Goal: Check status: Check status

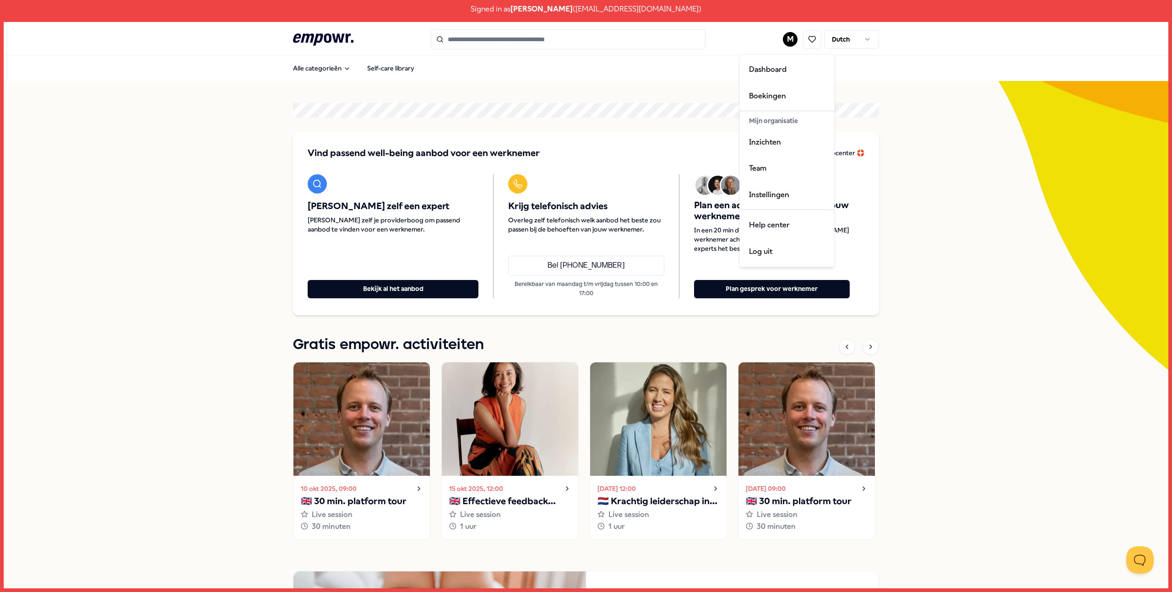
click at [788, 40] on html "Signed in as [PERSON_NAME] ( [EMAIL_ADDRESS][DOMAIN_NAME] ) .empowr-logo_svg__c…" at bounding box center [586, 296] width 1172 height 592
click at [765, 94] on div "Boekingen" at bounding box center [787, 96] width 91 height 27
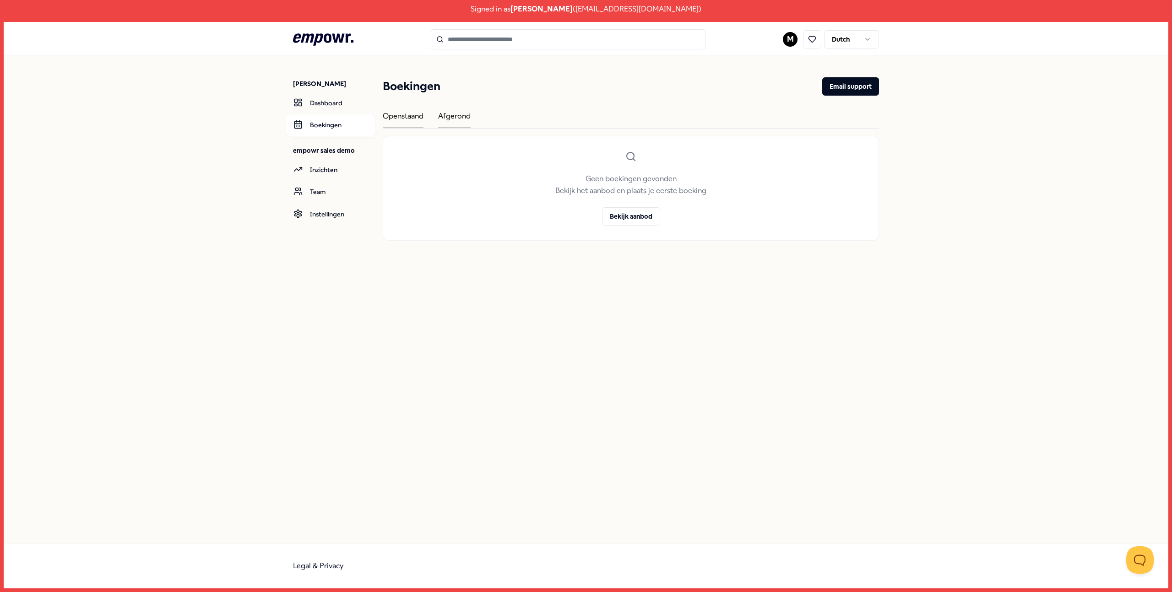
click at [447, 122] on div "Afgerond" at bounding box center [454, 119] width 32 height 18
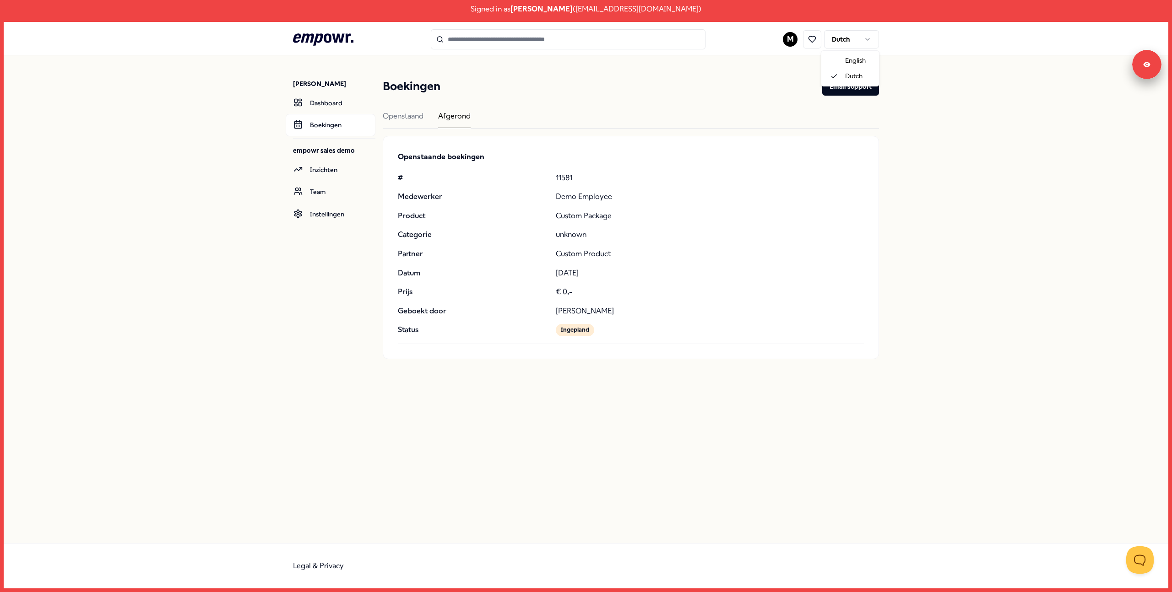
click at [835, 42] on html "Signed in as Menno Zeijlemaker ( menno+demo@empowr.nl ) .empowr-logo_svg__cls-1…" at bounding box center [586, 296] width 1172 height 592
click at [406, 118] on div "In progress" at bounding box center [402, 119] width 38 height 18
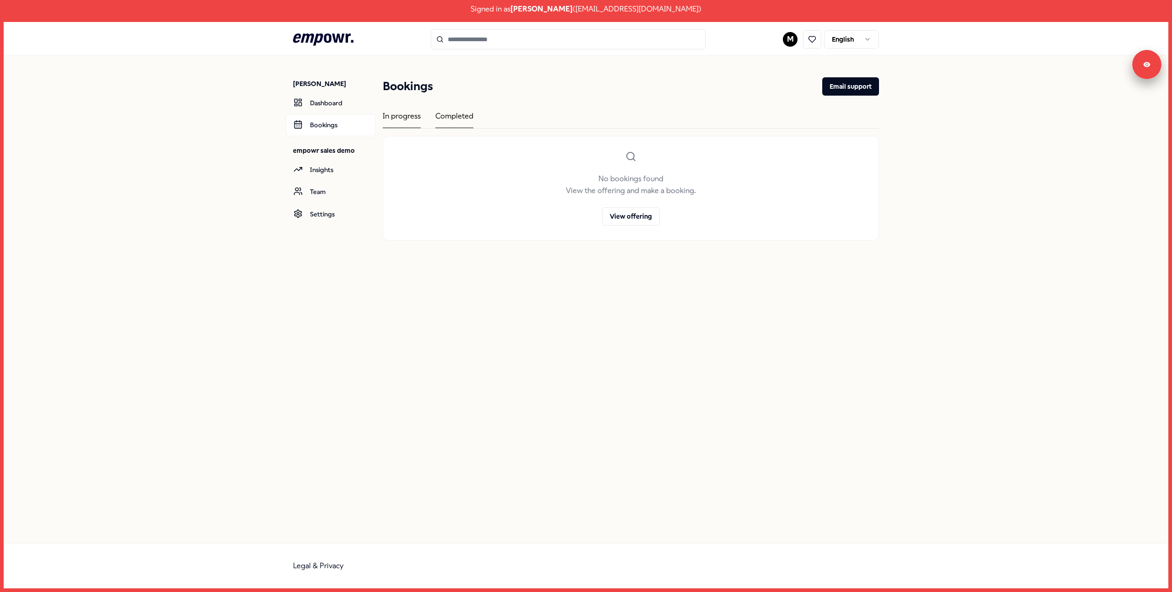
click at [440, 122] on div "Completed" at bounding box center [454, 119] width 38 height 18
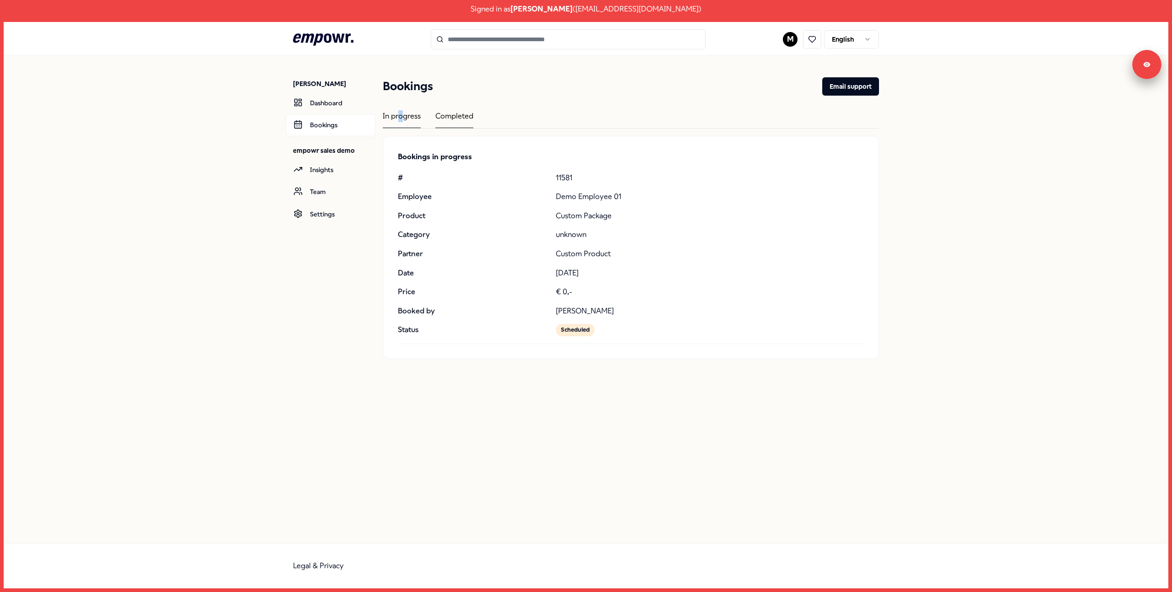
click at [398, 121] on div "In progress" at bounding box center [402, 119] width 38 height 18
click at [396, 120] on div "In progress" at bounding box center [402, 119] width 38 height 18
click at [438, 118] on div "Completed" at bounding box center [454, 119] width 38 height 18
click at [383, 114] on div "In progress" at bounding box center [402, 119] width 38 height 18
click at [435, 118] on div "Completed" at bounding box center [454, 119] width 38 height 18
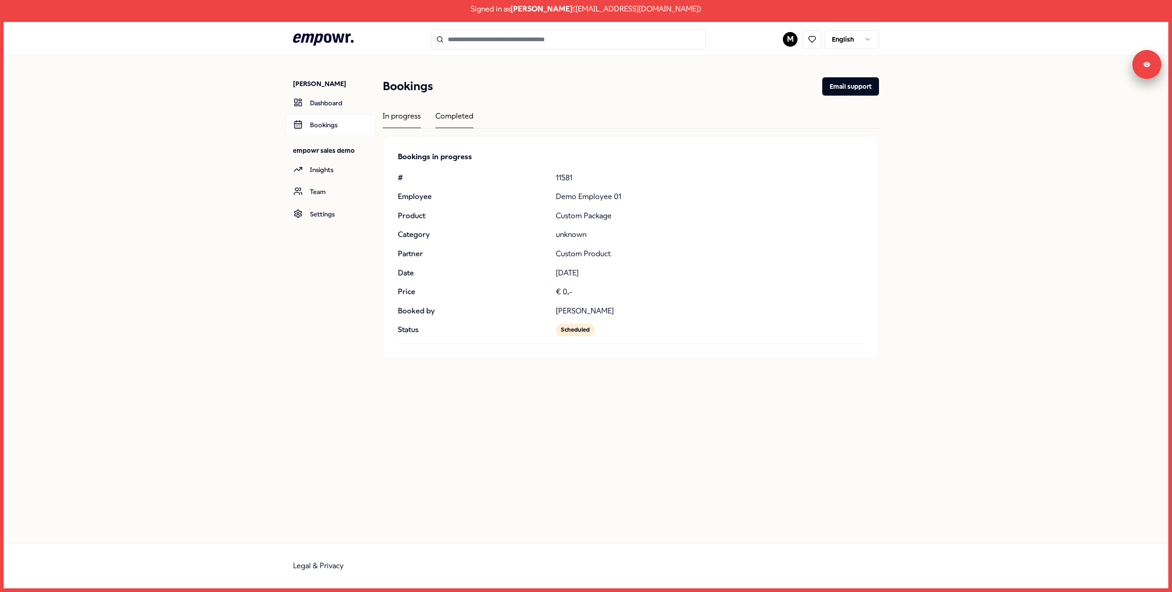
click at [402, 119] on div "In progress" at bounding box center [402, 119] width 38 height 18
click at [431, 119] on div "In progress Completed" at bounding box center [631, 119] width 496 height 18
drag, startPoint x: 453, startPoint y: 116, endPoint x: 448, endPoint y: 117, distance: 4.6
click at [453, 117] on div "Completed" at bounding box center [454, 119] width 38 height 18
click at [420, 119] on div "In progress Completed" at bounding box center [631, 119] width 496 height 18
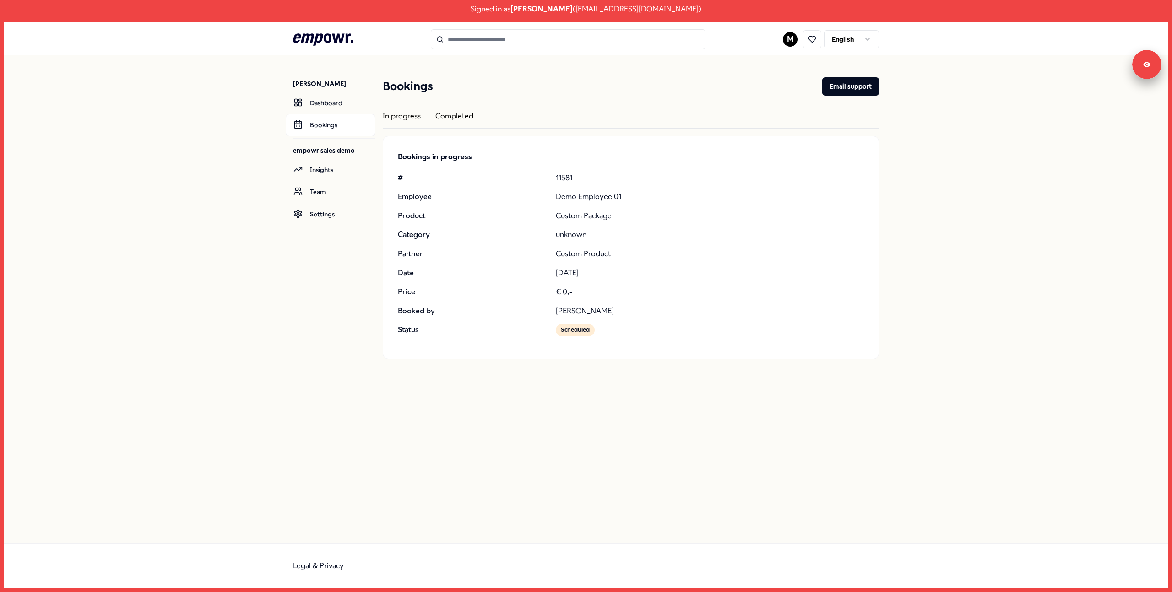
click at [400, 126] on div "In progress" at bounding box center [402, 119] width 38 height 18
click at [453, 122] on div "Completed" at bounding box center [454, 119] width 38 height 18
click at [404, 121] on div "In progress" at bounding box center [402, 119] width 38 height 18
click at [148, 239] on div "[PERSON_NAME] Dashboard Bookings empowr sales demo Insights Team Settings Booki…" at bounding box center [586, 299] width 1164 height 488
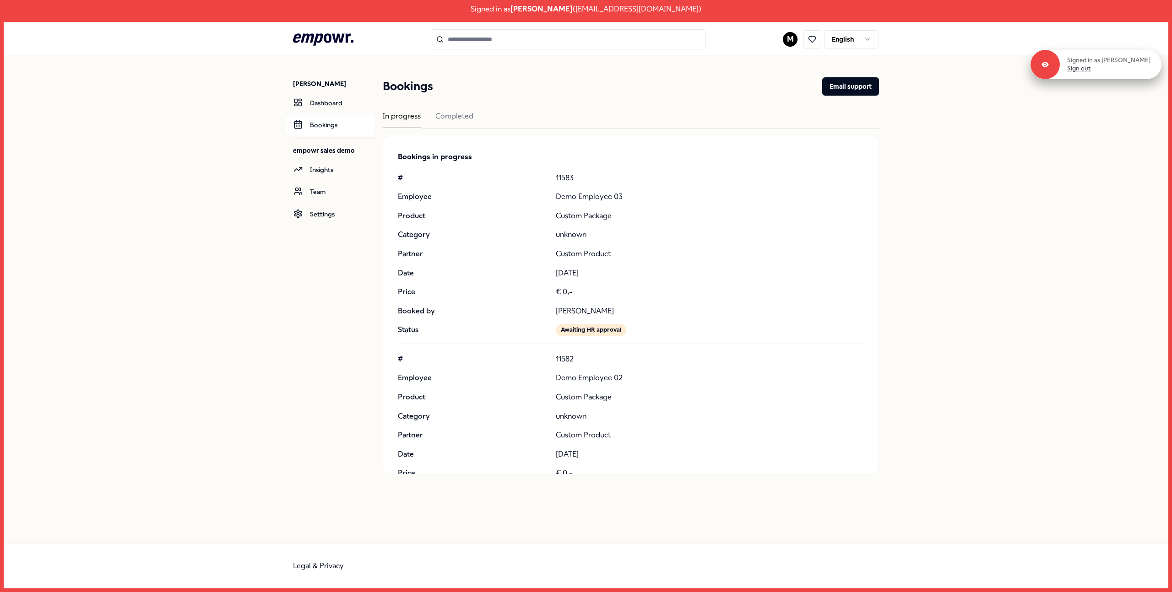
click at [1078, 70] on link "Sign out" at bounding box center [1078, 69] width 23 height 8
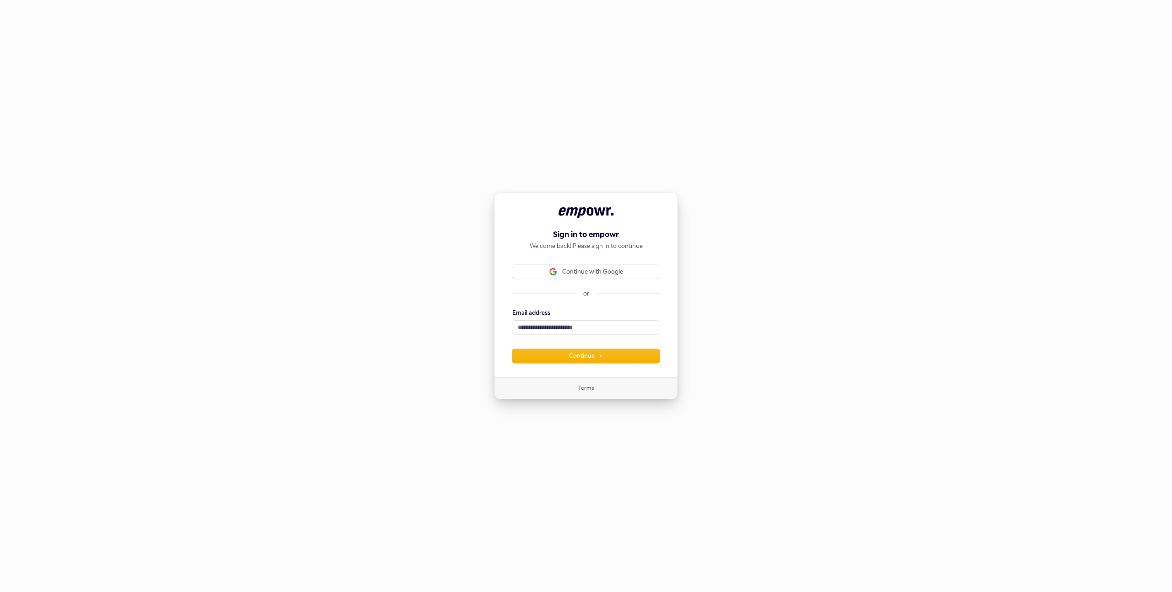
click at [359, 138] on div "Sign in to empowr Welcome back! Please sign in to continue Continue with Google…" at bounding box center [586, 296] width 1172 height 592
